Goal: Task Accomplishment & Management: Manage account settings

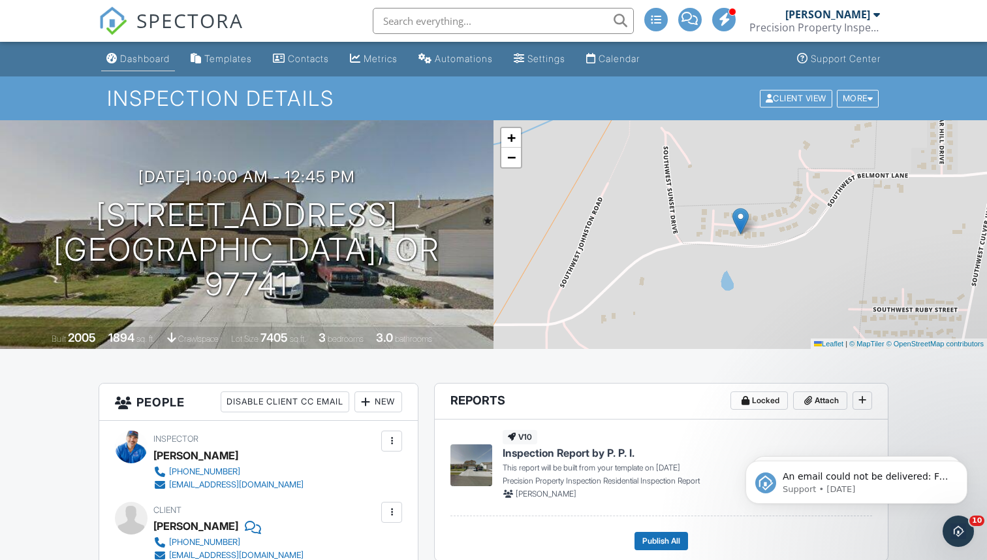
click at [139, 56] on div "Dashboard" at bounding box center [145, 58] width 50 height 11
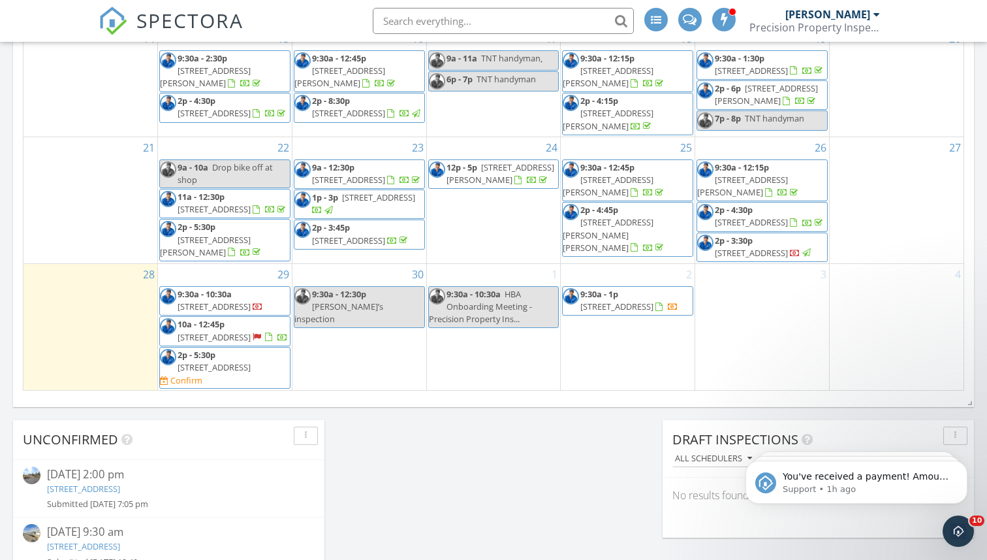
scroll to position [1010, 0]
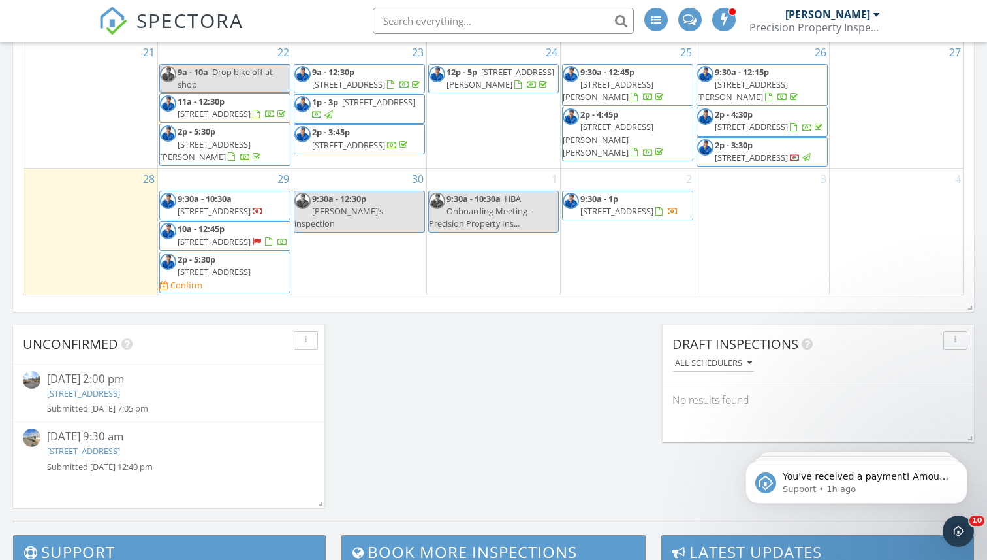
click at [120, 396] on link "22181 Calgary Dr, Bend, OR 97702" at bounding box center [83, 393] width 73 height 12
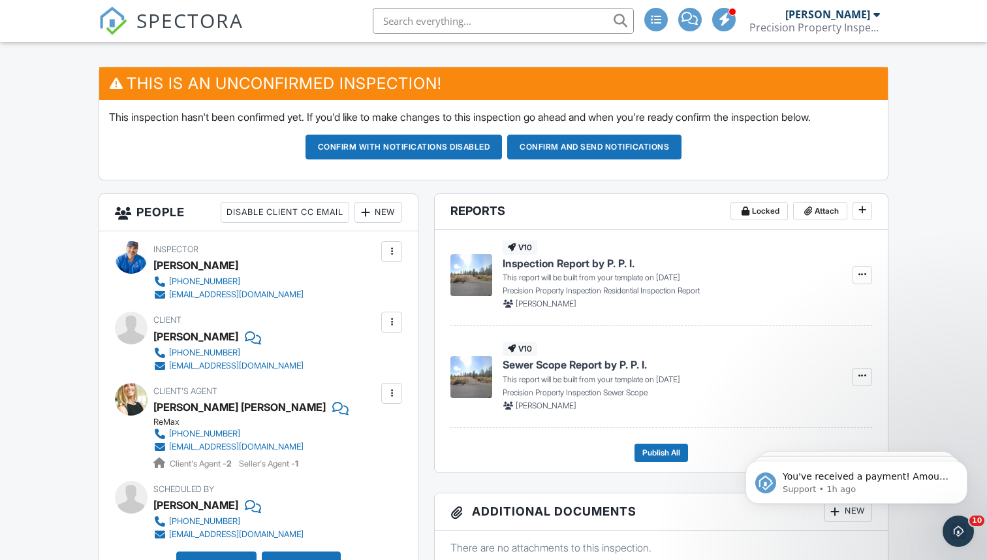
scroll to position [274, 0]
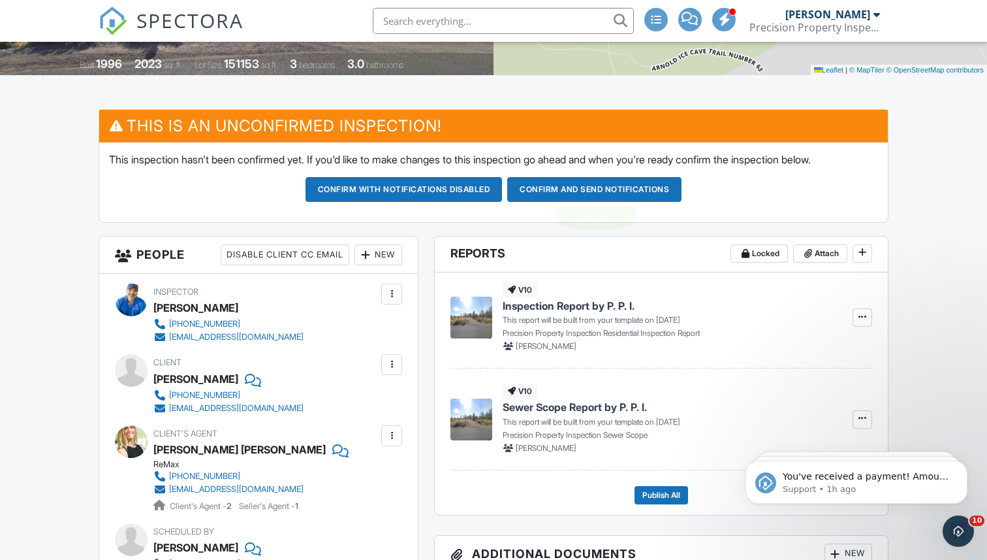
click at [562, 188] on button "Confirm and send notifications" at bounding box center [594, 189] width 174 height 25
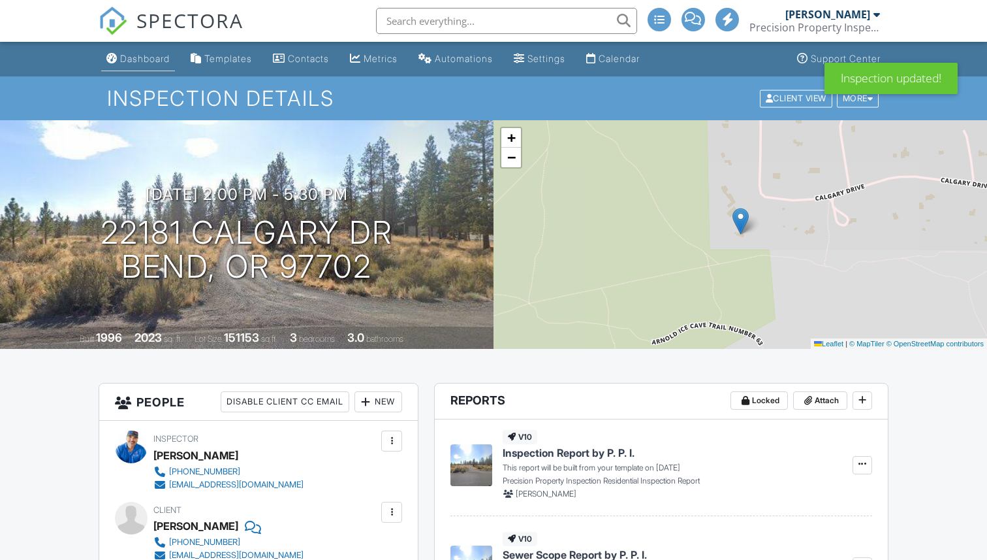
click at [136, 59] on div "Dashboard" at bounding box center [145, 58] width 50 height 11
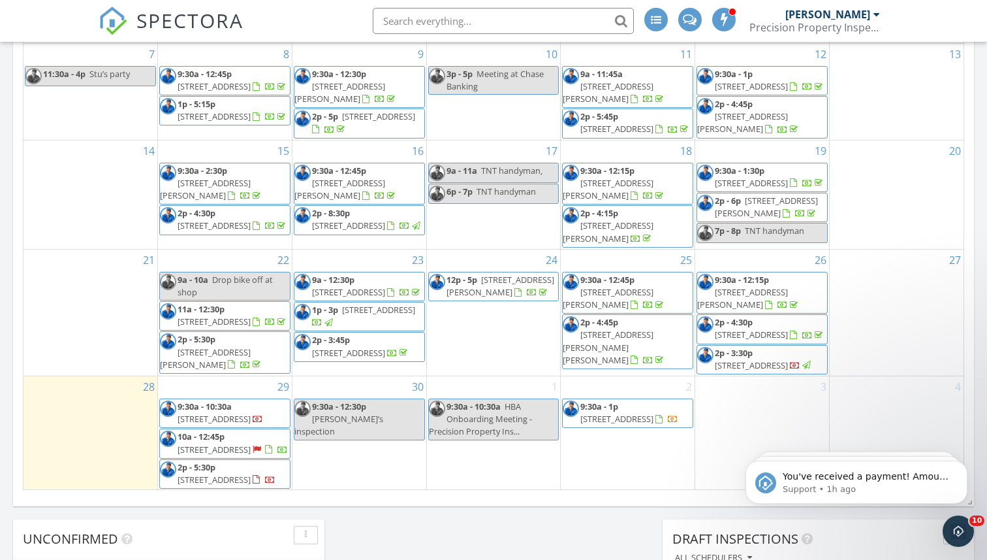
scroll to position [980, 0]
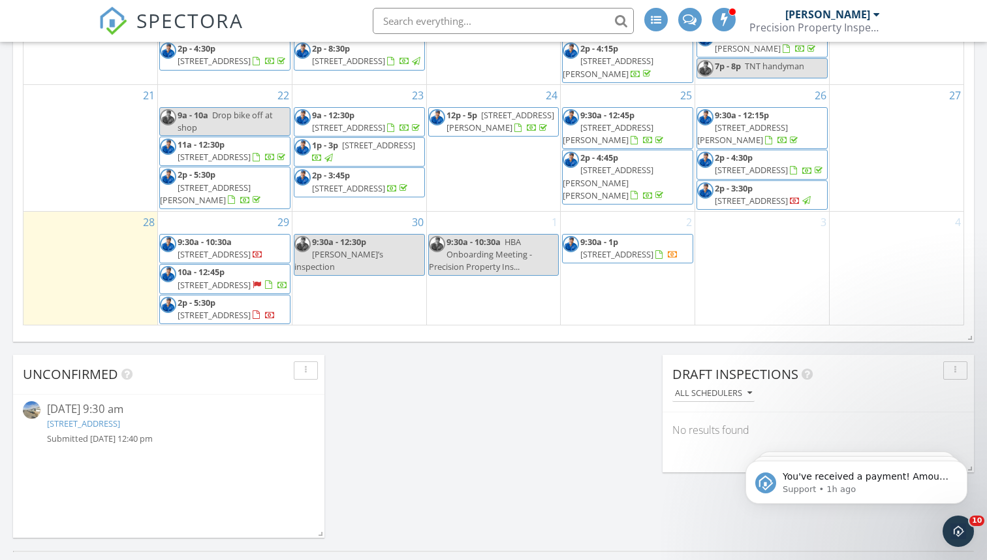
click at [120, 424] on link "1731 NW Varnish Ave, Redmond, OR 97756" at bounding box center [83, 423] width 73 height 12
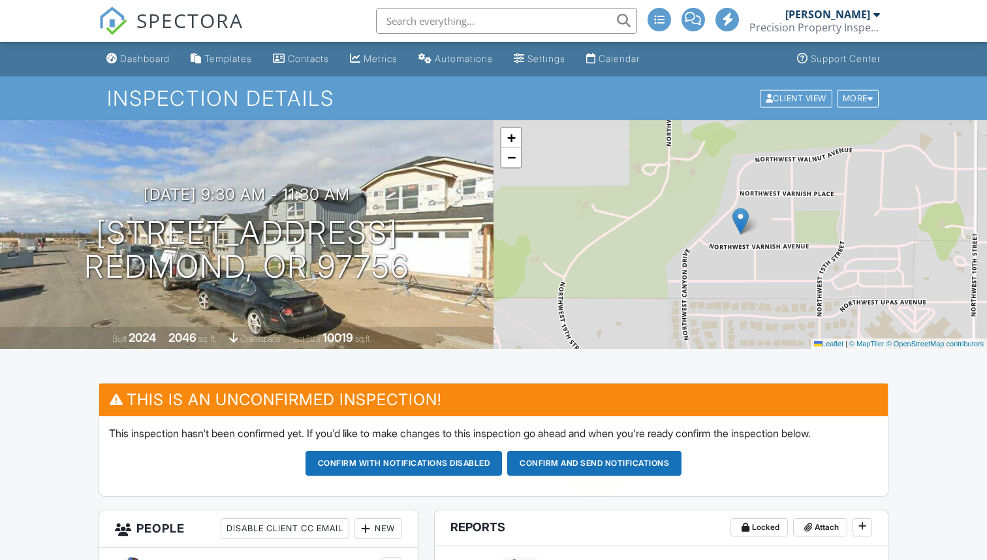
click at [604, 457] on button "Confirm and send notifications" at bounding box center [594, 463] width 174 height 25
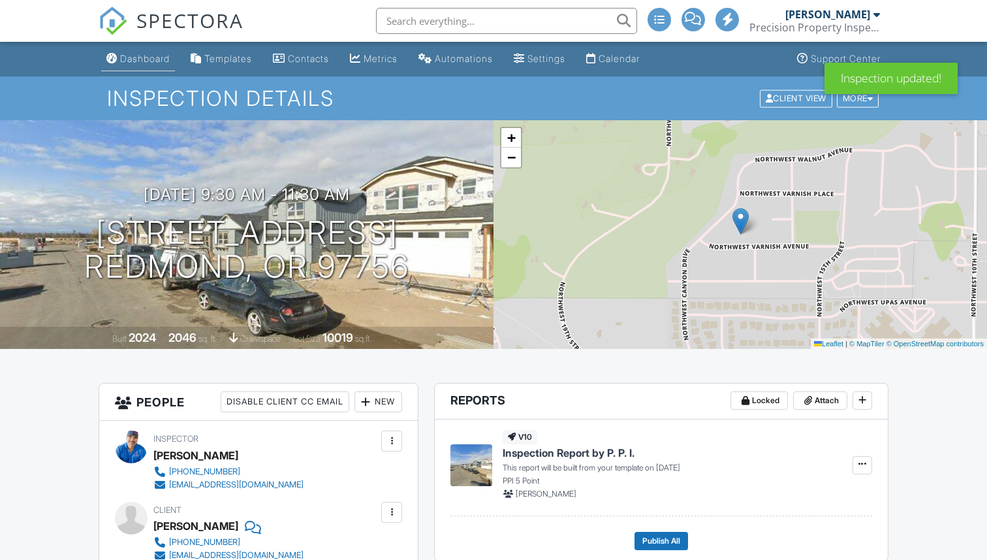
click at [144, 56] on div "Dashboard" at bounding box center [145, 58] width 50 height 11
